Goal: Task Accomplishment & Management: Use online tool/utility

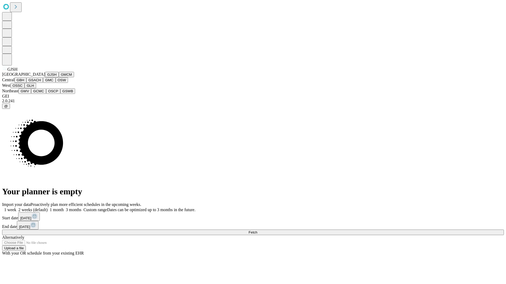
click at [45, 77] on button "GJSH" at bounding box center [52, 75] width 14 height 6
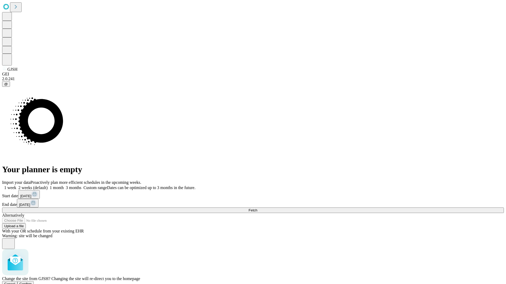
click at [32, 282] on span "Confirm" at bounding box center [25, 284] width 12 height 4
click at [64, 186] on label "1 month" at bounding box center [56, 188] width 16 height 4
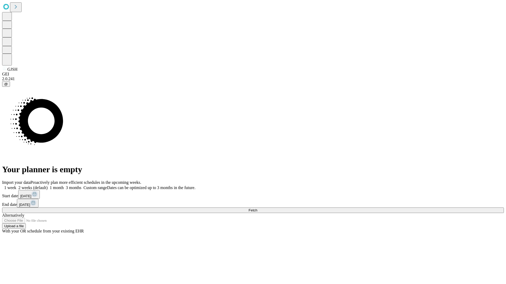
click at [257, 209] on span "Fetch" at bounding box center [252, 211] width 9 height 4
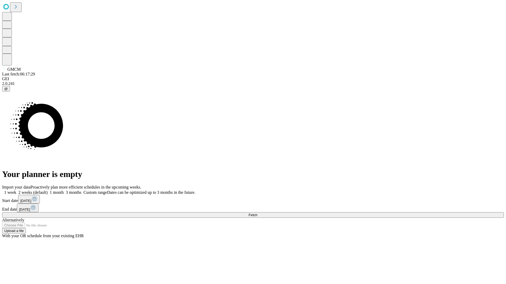
click at [64, 190] on label "1 month" at bounding box center [56, 192] width 16 height 4
click at [257, 213] on span "Fetch" at bounding box center [252, 215] width 9 height 4
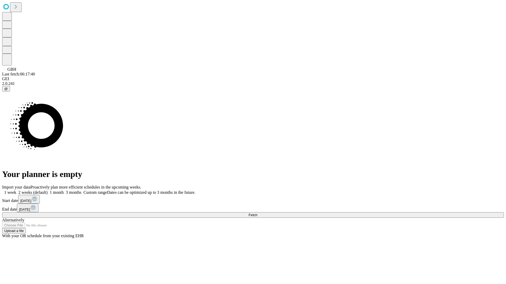
click at [64, 190] on label "1 month" at bounding box center [56, 192] width 16 height 4
click at [257, 213] on span "Fetch" at bounding box center [252, 215] width 9 height 4
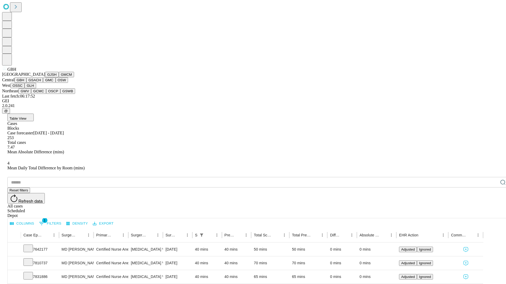
click at [41, 83] on button "GSACH" at bounding box center [34, 80] width 17 height 6
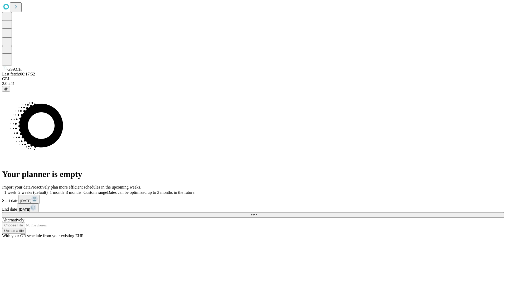
click at [64, 190] on label "1 month" at bounding box center [56, 192] width 16 height 4
click at [257, 213] on span "Fetch" at bounding box center [252, 215] width 9 height 4
click at [64, 190] on label "1 month" at bounding box center [56, 192] width 16 height 4
click at [257, 213] on span "Fetch" at bounding box center [252, 215] width 9 height 4
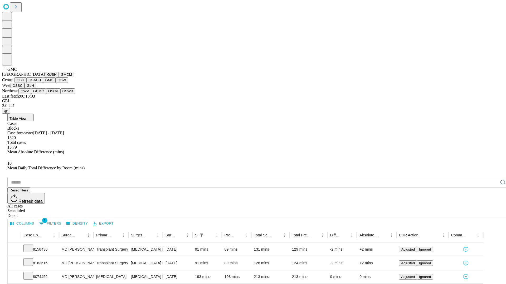
click at [56, 83] on button "OSW" at bounding box center [62, 80] width 13 height 6
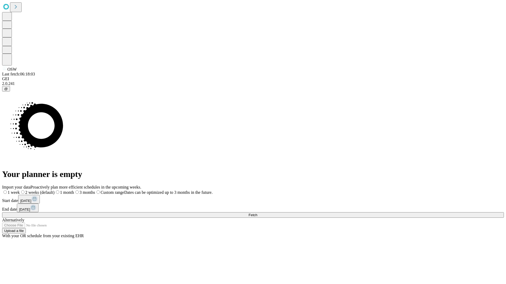
click at [257, 213] on span "Fetch" at bounding box center [252, 215] width 9 height 4
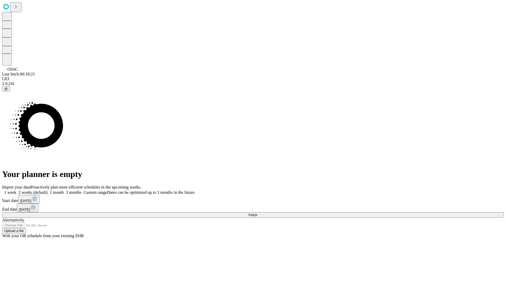
click at [257, 213] on span "Fetch" at bounding box center [252, 215] width 9 height 4
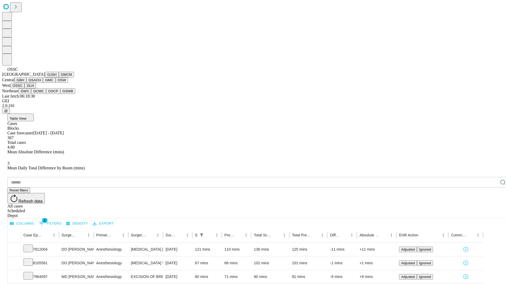
click at [36, 88] on button "GLH" at bounding box center [29, 86] width 11 height 6
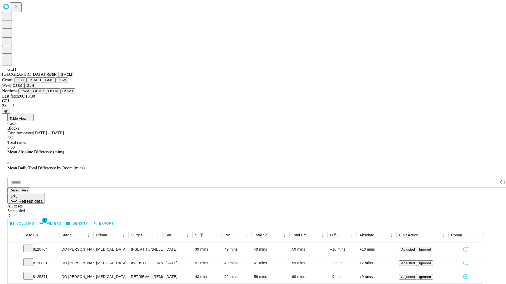
click at [31, 94] on button "GWV" at bounding box center [24, 91] width 13 height 6
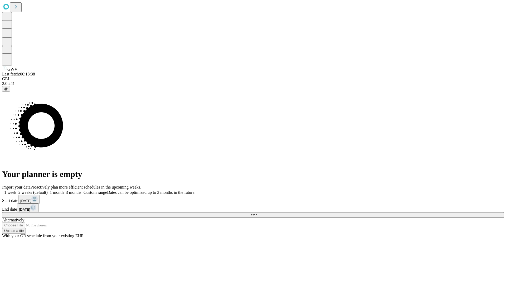
click at [64, 190] on label "1 month" at bounding box center [56, 192] width 16 height 4
click at [257, 213] on span "Fetch" at bounding box center [252, 215] width 9 height 4
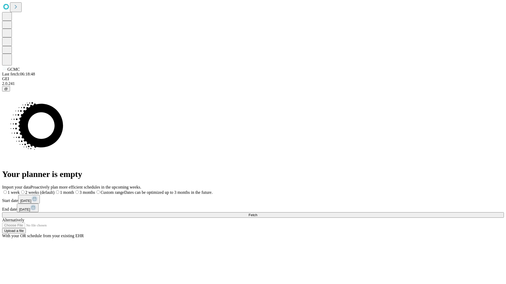
click at [257, 213] on span "Fetch" at bounding box center [252, 215] width 9 height 4
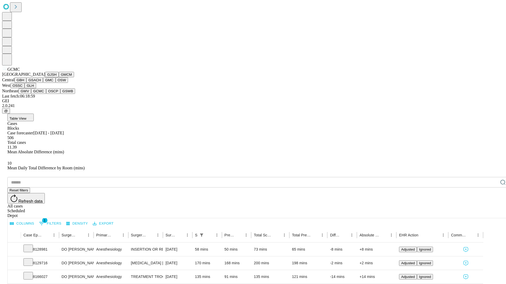
click at [46, 94] on button "OSCP" at bounding box center [53, 91] width 14 height 6
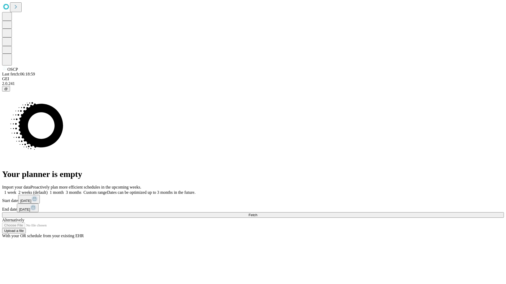
click at [64, 190] on label "1 month" at bounding box center [56, 192] width 16 height 4
click at [257, 213] on span "Fetch" at bounding box center [252, 215] width 9 height 4
